Goal: Task Accomplishment & Management: Complete application form

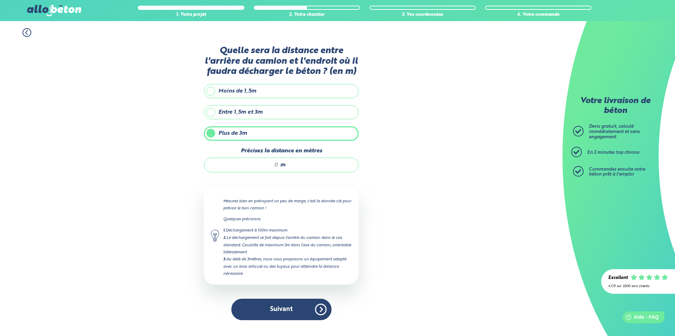
click at [273, 165] on input "Précisez la distance en mètres" at bounding box center [244, 164] width 67 height 7
drag, startPoint x: 273, startPoint y: 165, endPoint x: 268, endPoint y: 166, distance: 5.0
click at [268, 166] on input "Précisez la distance en mètres" at bounding box center [244, 164] width 67 height 7
drag, startPoint x: 271, startPoint y: 163, endPoint x: 275, endPoint y: 163, distance: 3.5
click at [271, 163] on input "Précisez la distance en mètres" at bounding box center [244, 164] width 67 height 7
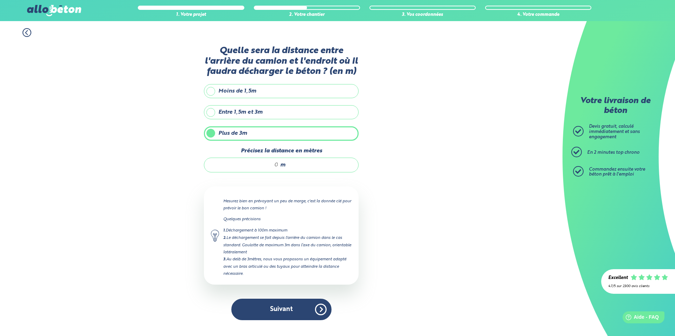
click at [272, 163] on input "Précisez la distance en mètres" at bounding box center [244, 164] width 67 height 7
drag, startPoint x: 275, startPoint y: 163, endPoint x: 282, endPoint y: 163, distance: 7.7
click at [279, 163] on input "Précisez la distance en mètres" at bounding box center [244, 164] width 67 height 7
type input "4"
click at [289, 306] on button "Suivant" at bounding box center [281, 309] width 100 height 21
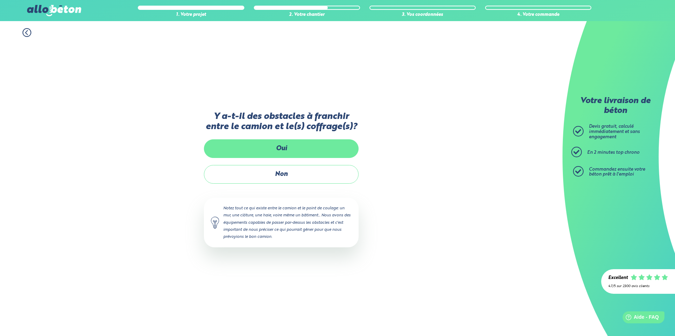
click at [286, 149] on label "Oui" at bounding box center [281, 148] width 155 height 19
click at [0, 0] on input "Oui" at bounding box center [0, 0] width 0 height 0
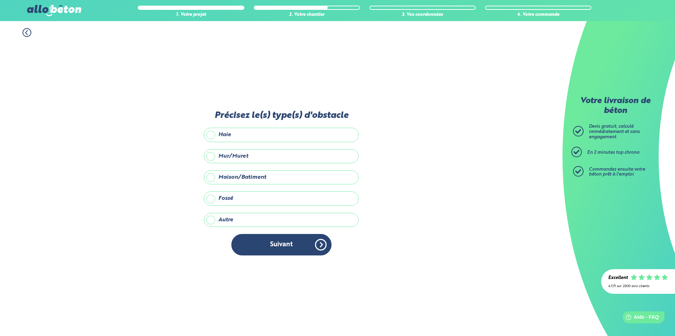
click at [207, 219] on label "Autre" at bounding box center [281, 220] width 155 height 14
click at [0, 0] on input "Autre" at bounding box center [0, 0] width 0 height 0
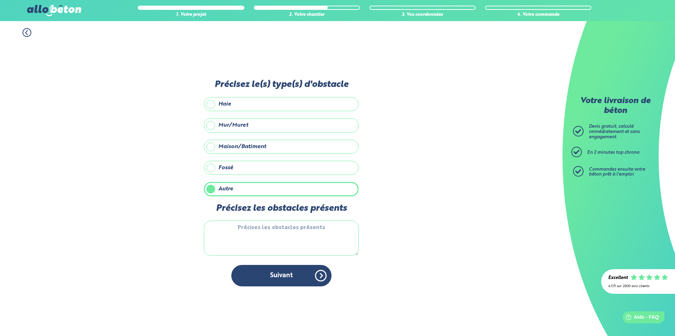
click at [235, 229] on textarea "Précisez les obstacles présents" at bounding box center [281, 237] width 155 height 35
type textarea "3eme étage d'un appartement"
click at [278, 271] on button "Suivant" at bounding box center [281, 275] width 100 height 21
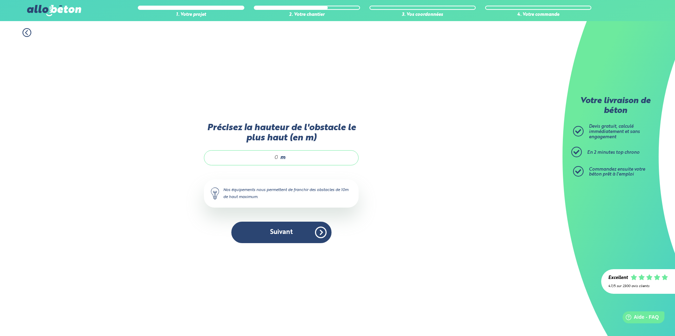
drag, startPoint x: 274, startPoint y: 157, endPoint x: 279, endPoint y: 158, distance: 4.9
click at [279, 158] on input "Précisez la hauteur de l'obstacle le plus haut (en m)" at bounding box center [244, 157] width 67 height 7
type input "9"
click at [281, 231] on button "Suivant" at bounding box center [281, 232] width 100 height 21
click at [0, 0] on div "Y-a t-il des contraintes particulières pour votre chantier ? Ligne électrique a…" at bounding box center [0, 0] width 0 height 0
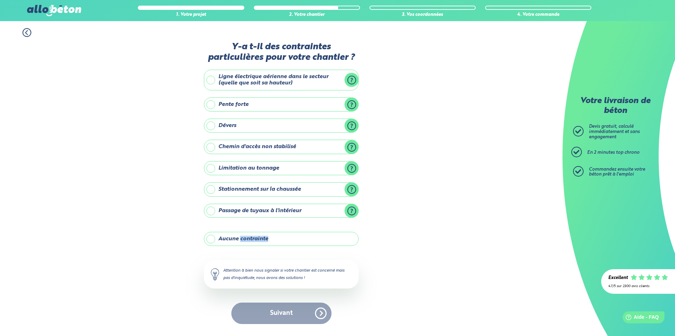
click at [351, 126] on label "Dévers" at bounding box center [281, 126] width 155 height 14
click at [0, 0] on input "Dévers" at bounding box center [0, 0] width 0 height 0
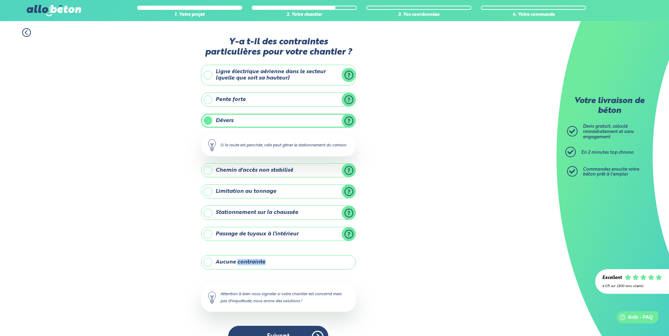
click at [350, 124] on label "Dévers" at bounding box center [278, 121] width 155 height 14
click at [0, 0] on input "Dévers" at bounding box center [0, 0] width 0 height 0
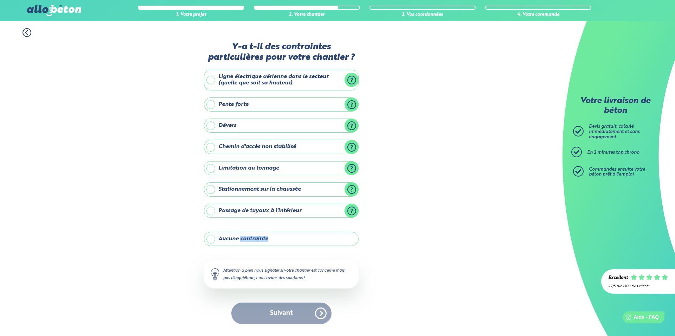
click at [209, 128] on label "Dévers" at bounding box center [281, 126] width 155 height 14
click at [0, 0] on input "Dévers" at bounding box center [0, 0] width 0 height 0
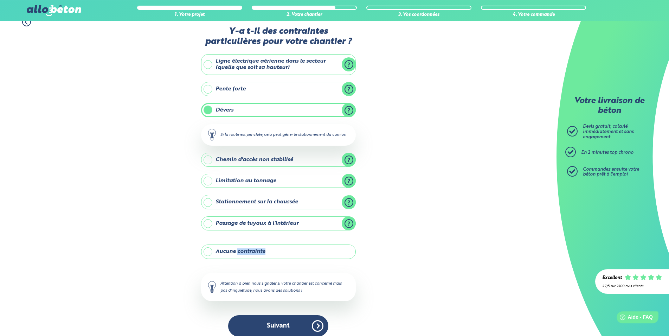
scroll to position [18, 0]
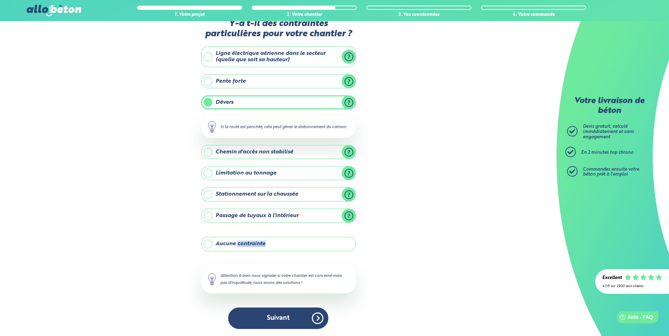
click at [353, 172] on label "Limitation au tonnage" at bounding box center [278, 173] width 155 height 14
click at [0, 0] on input "Limitation au tonnage" at bounding box center [0, 0] width 0 height 0
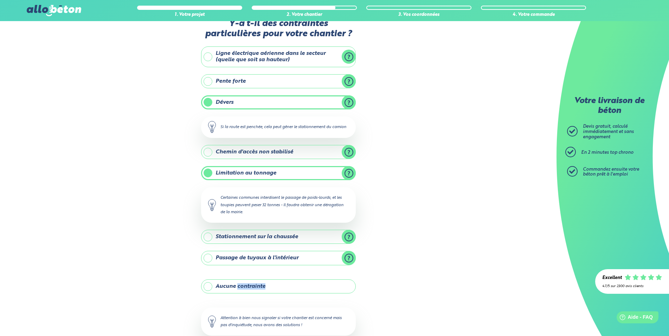
click at [208, 172] on label "Limitation au tonnage" at bounding box center [278, 173] width 155 height 14
click at [0, 0] on input "Limitation au tonnage" at bounding box center [0, 0] width 0 height 0
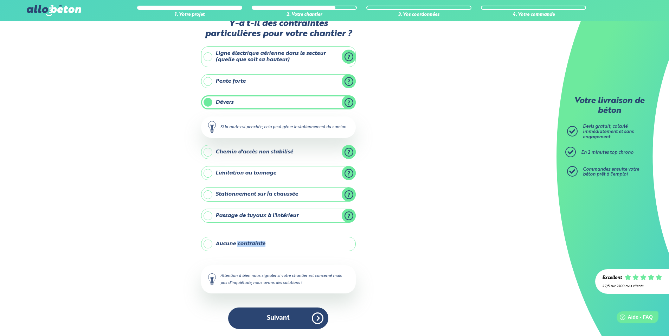
click at [208, 174] on label "Limitation au tonnage" at bounding box center [278, 173] width 155 height 14
click at [0, 0] on input "Limitation au tonnage" at bounding box center [0, 0] width 0 height 0
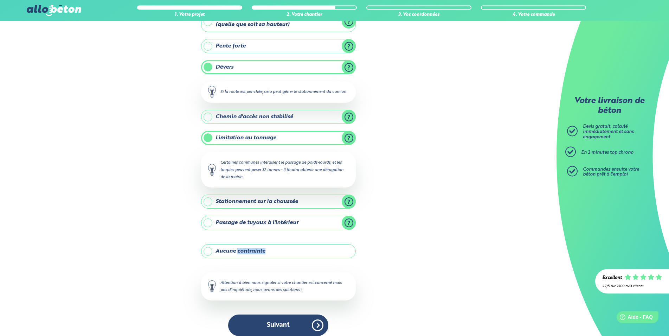
scroll to position [54, 0]
click at [210, 202] on label "Stationnement sur la chaussée" at bounding box center [278, 201] width 155 height 14
click at [0, 0] on input "Stationnement sur la chaussée" at bounding box center [0, 0] width 0 height 0
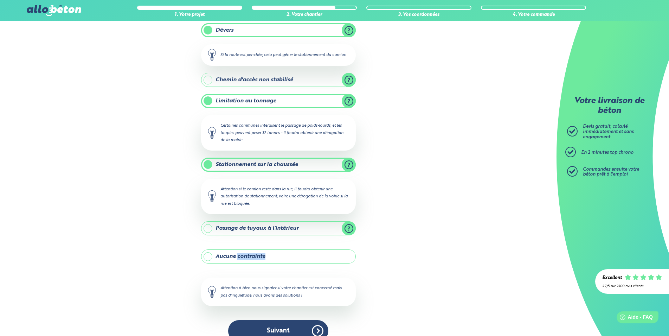
scroll to position [103, 0]
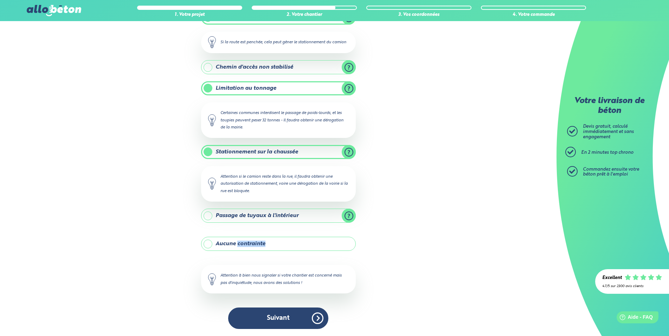
click at [207, 215] on label "Passage de tuyaux à l'intérieur" at bounding box center [278, 216] width 155 height 14
click at [0, 0] on input "Passage de tuyaux à l'intérieur" at bounding box center [0, 0] width 0 height 0
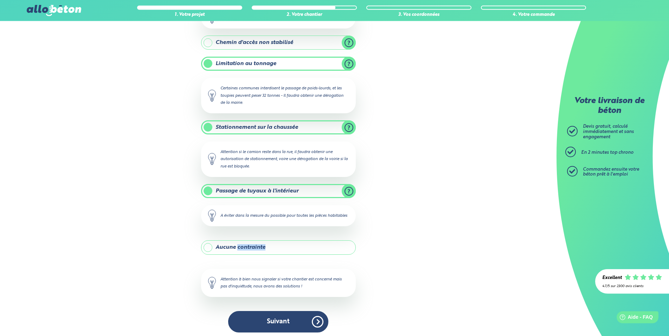
scroll to position [138, 0]
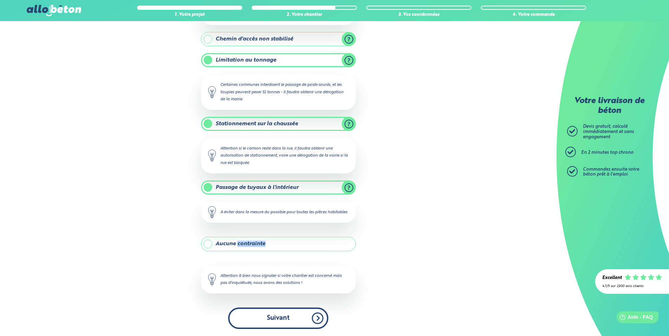
click at [277, 318] on button "Suivant" at bounding box center [278, 317] width 100 height 21
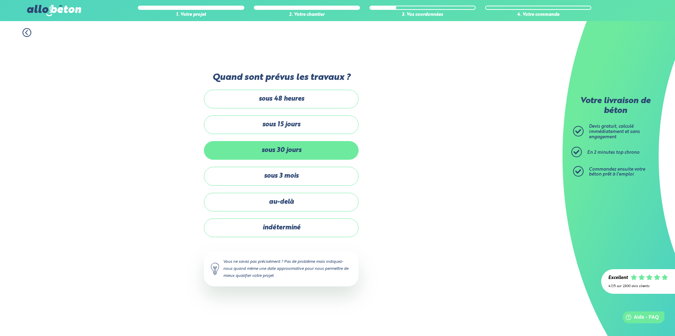
click at [294, 153] on label "sous 30 jours" at bounding box center [281, 150] width 155 height 19
click at [0, 0] on input "sous 30 jours" at bounding box center [0, 0] width 0 height 0
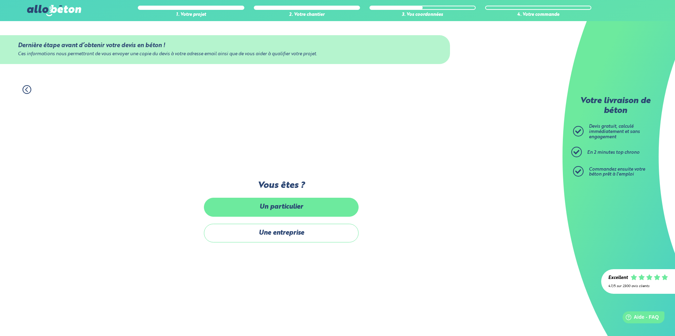
click at [289, 210] on label "Un particulier" at bounding box center [281, 207] width 155 height 19
click at [0, 0] on input "Un particulier" at bounding box center [0, 0] width 0 height 0
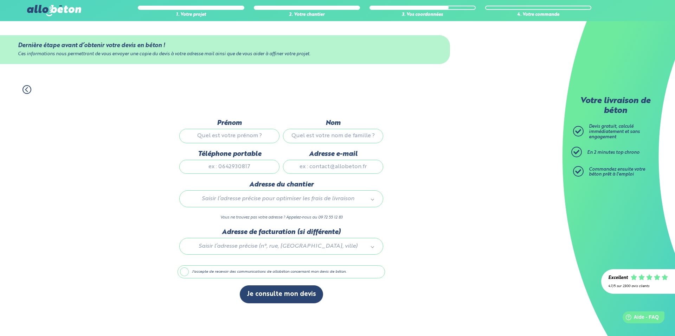
click at [230, 137] on input "Prénom" at bounding box center [229, 136] width 100 height 14
type input "morgan"
type input "monot"
type input "0688745600"
type input "morganmonot@gmail.com"
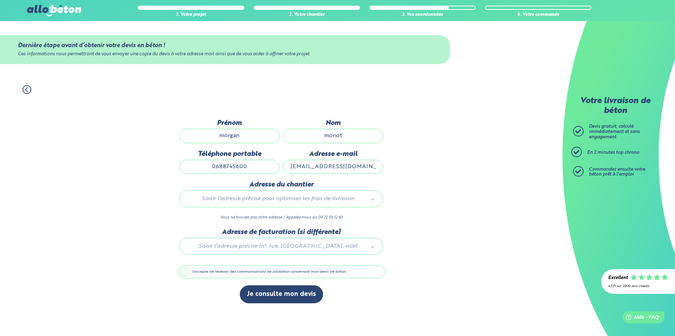
click at [325, 179] on div "Adresse e-mail morganmonot@gmail.com" at bounding box center [333, 165] width 104 height 31
click at [284, 202] on body "09 72 55 12 83 Conseils et Appel Gratuits nos produits le béton prêt à l'emploi…" at bounding box center [337, 168] width 675 height 336
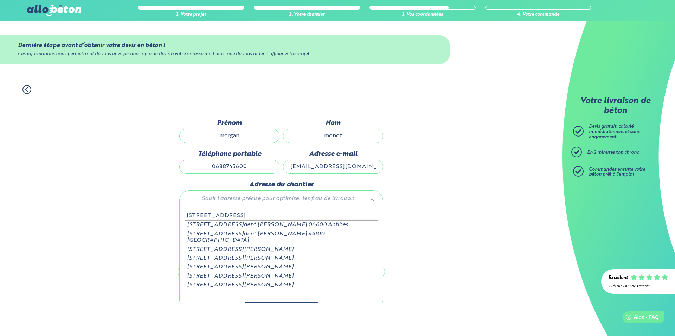
type input "38 boulevard president"
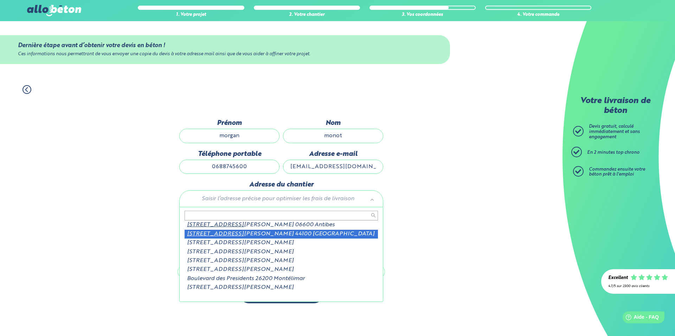
click at [301, 233] on div at bounding box center [281, 244] width 207 height 33
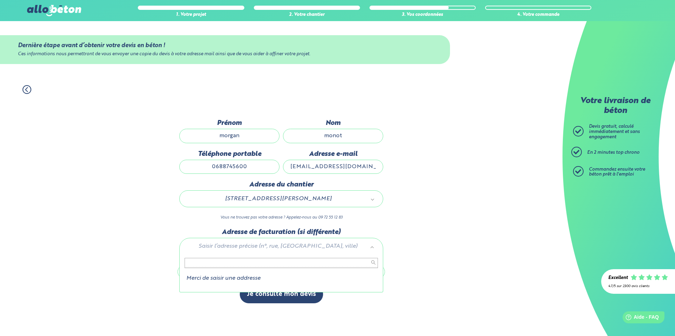
click at [248, 263] on input "text" at bounding box center [281, 263] width 193 height 10
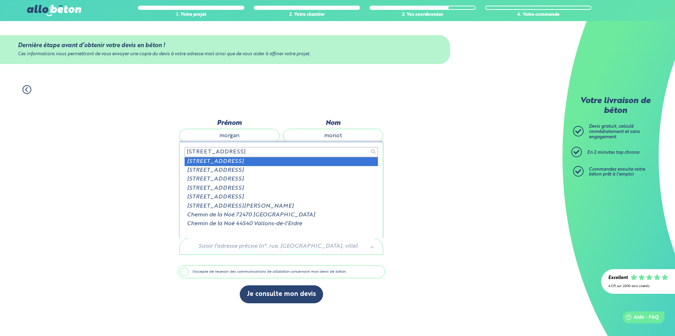
type input "1 chemin de la noe des pati"
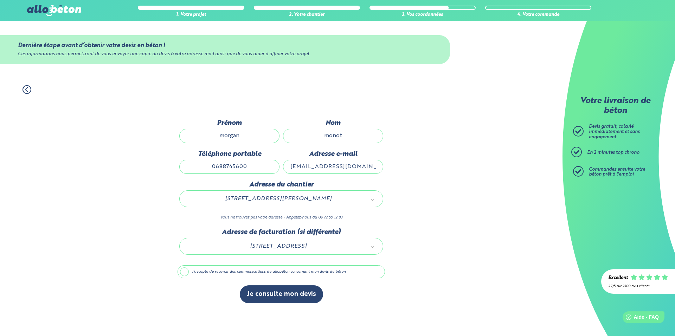
click at [184, 272] on label "J'accepte de recevoir des communications de allobéton concernant mon devis de b…" at bounding box center [281, 271] width 207 height 13
click at [0, 0] on input "J'accepte de recevoir des communications de allobéton concernant mon devis de b…" at bounding box center [0, 0] width 0 height 0
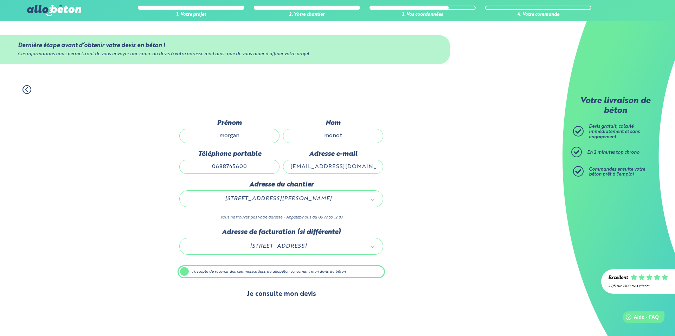
click at [272, 299] on button "Je consulte mon devis" at bounding box center [281, 294] width 83 height 18
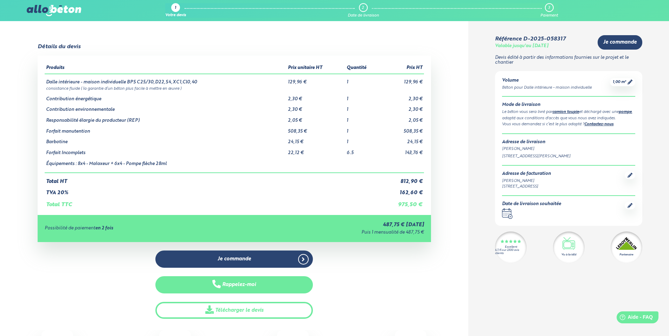
click at [260, 287] on button "Rappelez-moi" at bounding box center [234, 284] width 158 height 17
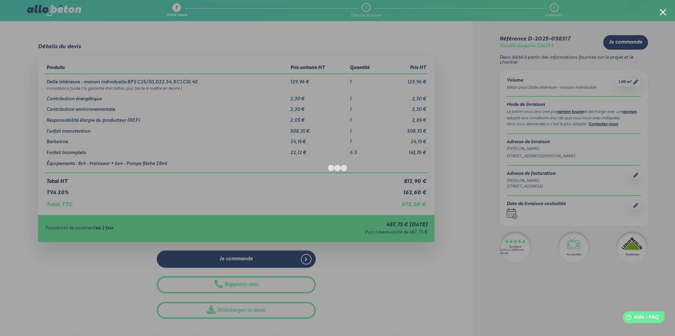
click at [485, 299] on div at bounding box center [337, 168] width 675 height 336
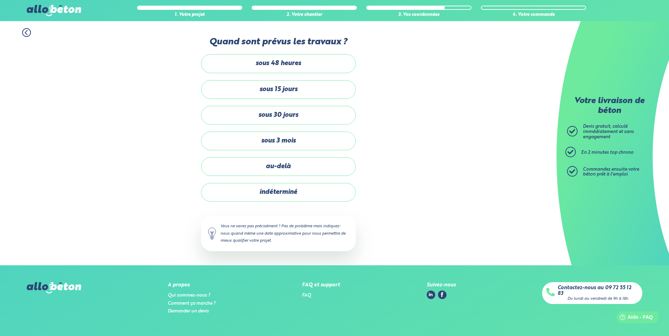
scroll to position [138, 0]
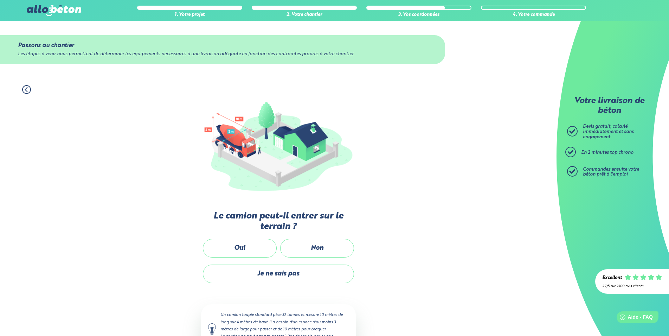
scroll to position [31, 0]
